Goal: Transaction & Acquisition: Purchase product/service

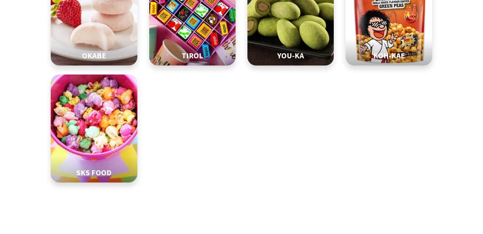
scroll to position [419, 0]
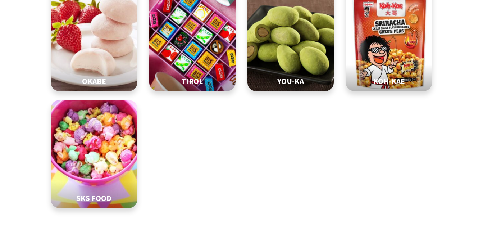
click at [193, 39] on img at bounding box center [192, 37] width 108 height 135
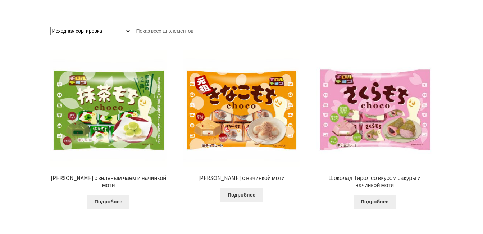
scroll to position [144, 0]
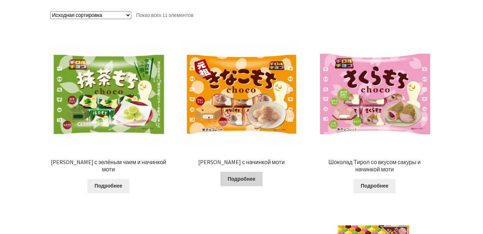
click at [238, 180] on link "Подробнее" at bounding box center [241, 178] width 42 height 14
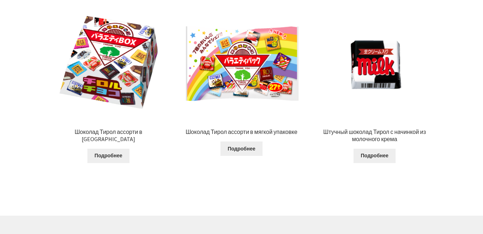
scroll to position [467, 0]
